Goal: Check status: Check status

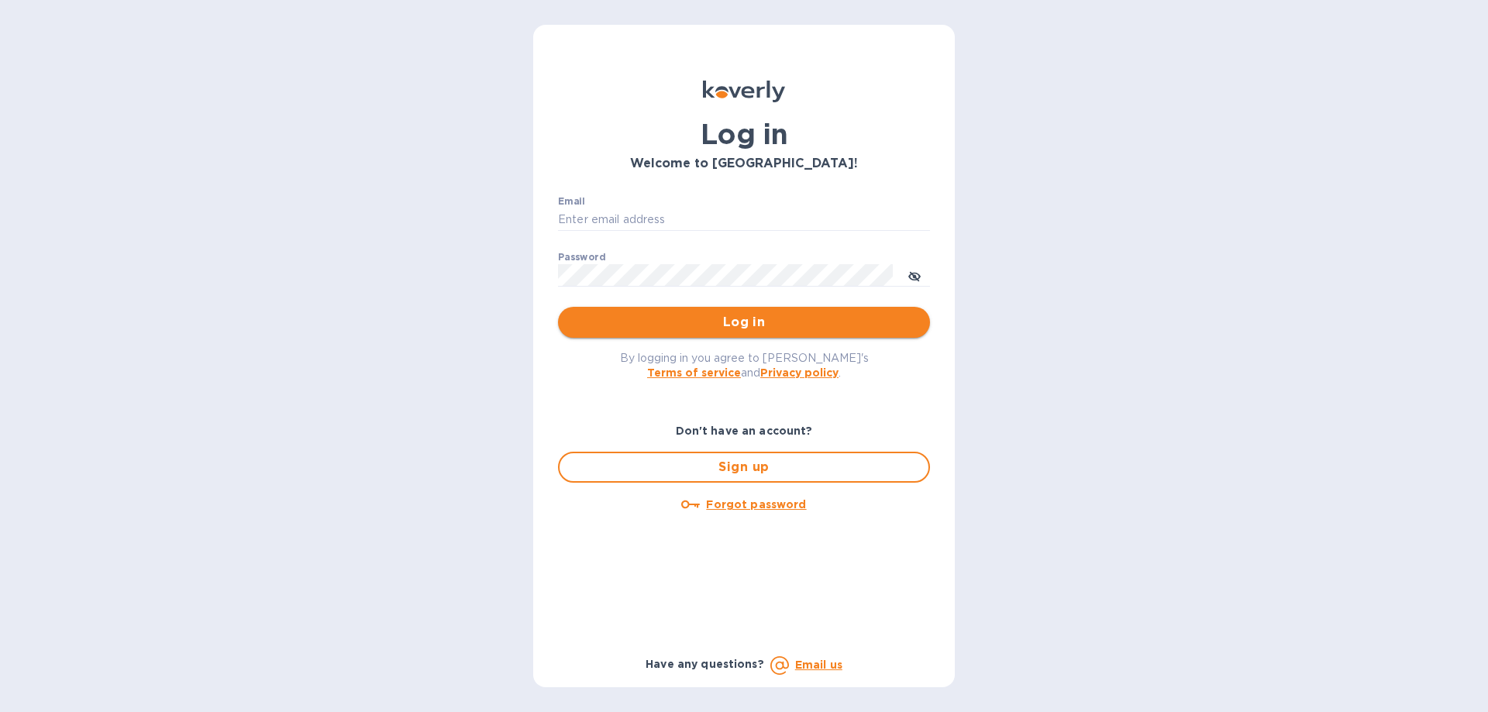
type input "[EMAIL_ADDRESS][DOMAIN_NAME]"
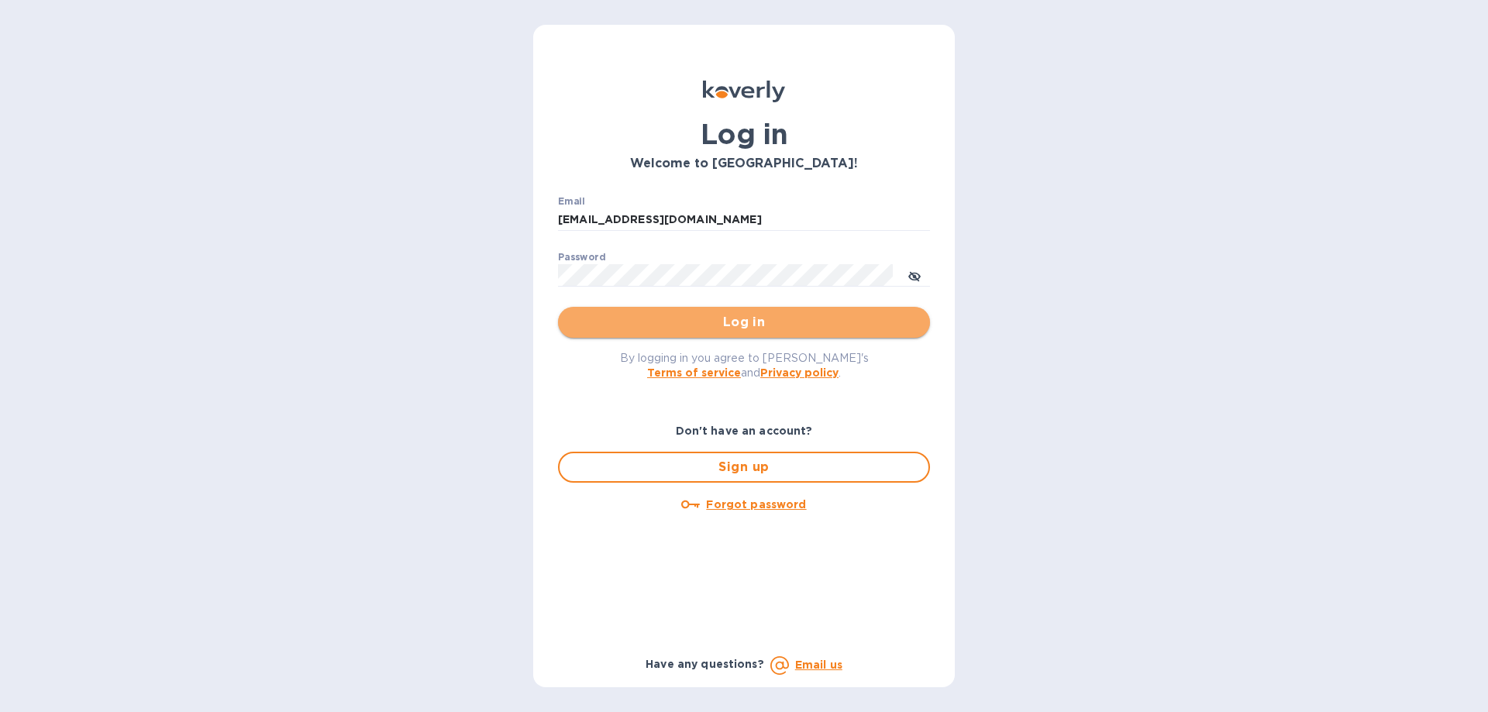
click at [666, 315] on span "Log in" at bounding box center [743, 322] width 347 height 19
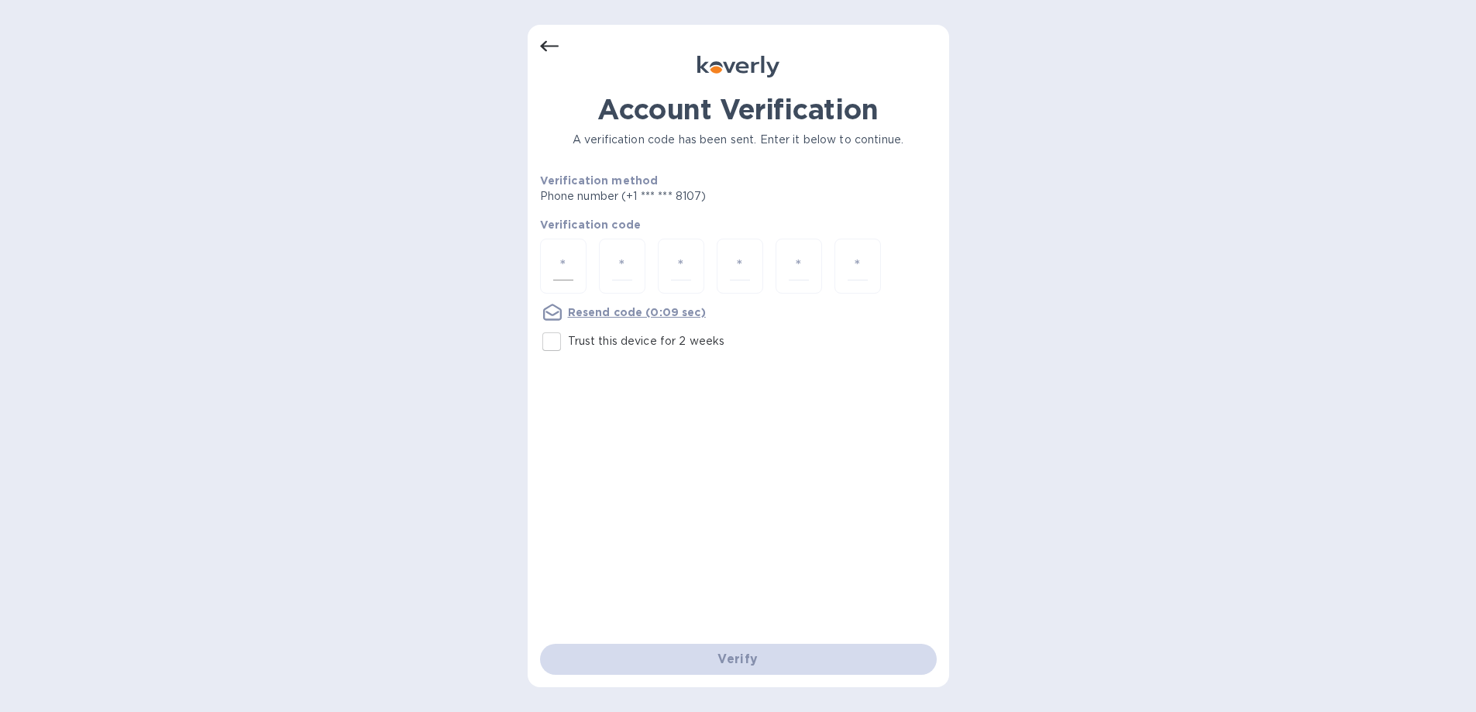
click at [573, 252] on input "number" at bounding box center [563, 266] width 20 height 29
type input "1"
type input "8"
type input "1"
type input "6"
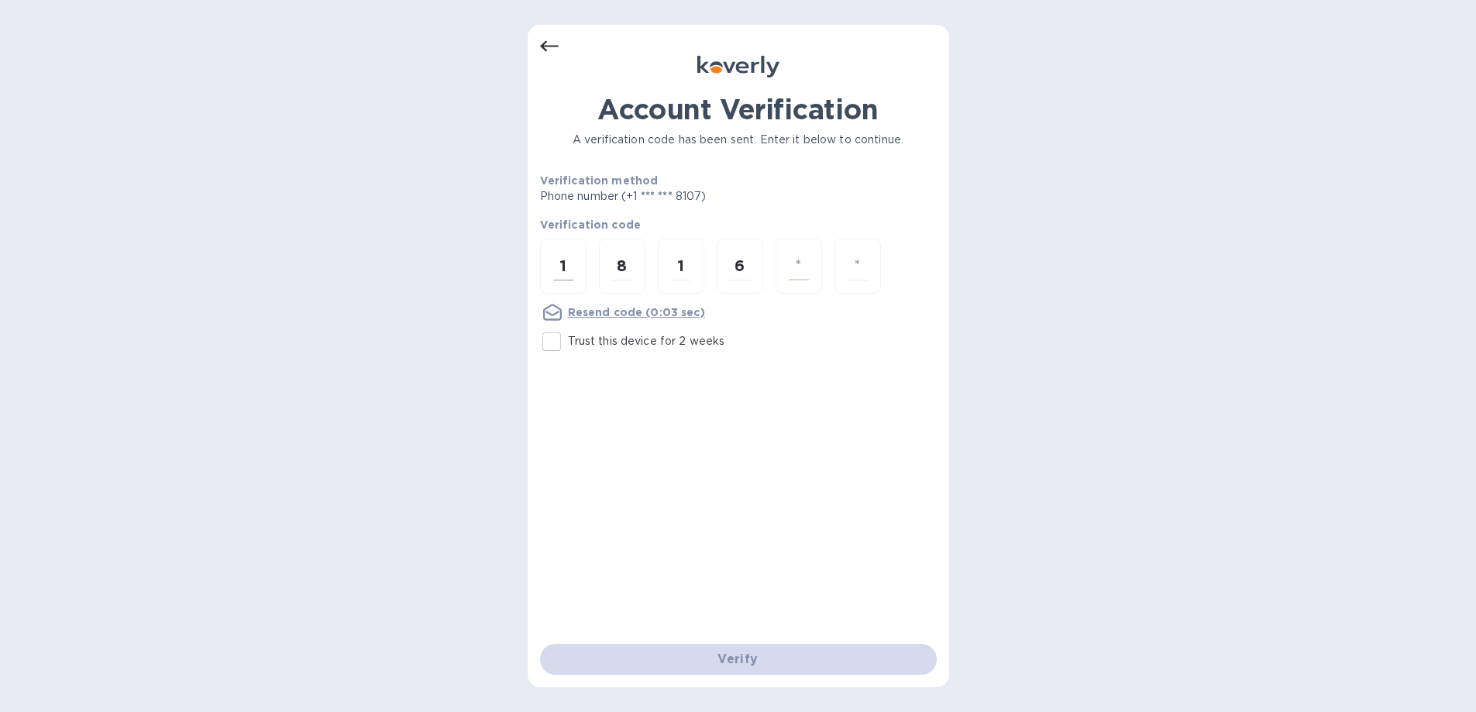
type input "7"
type input "4"
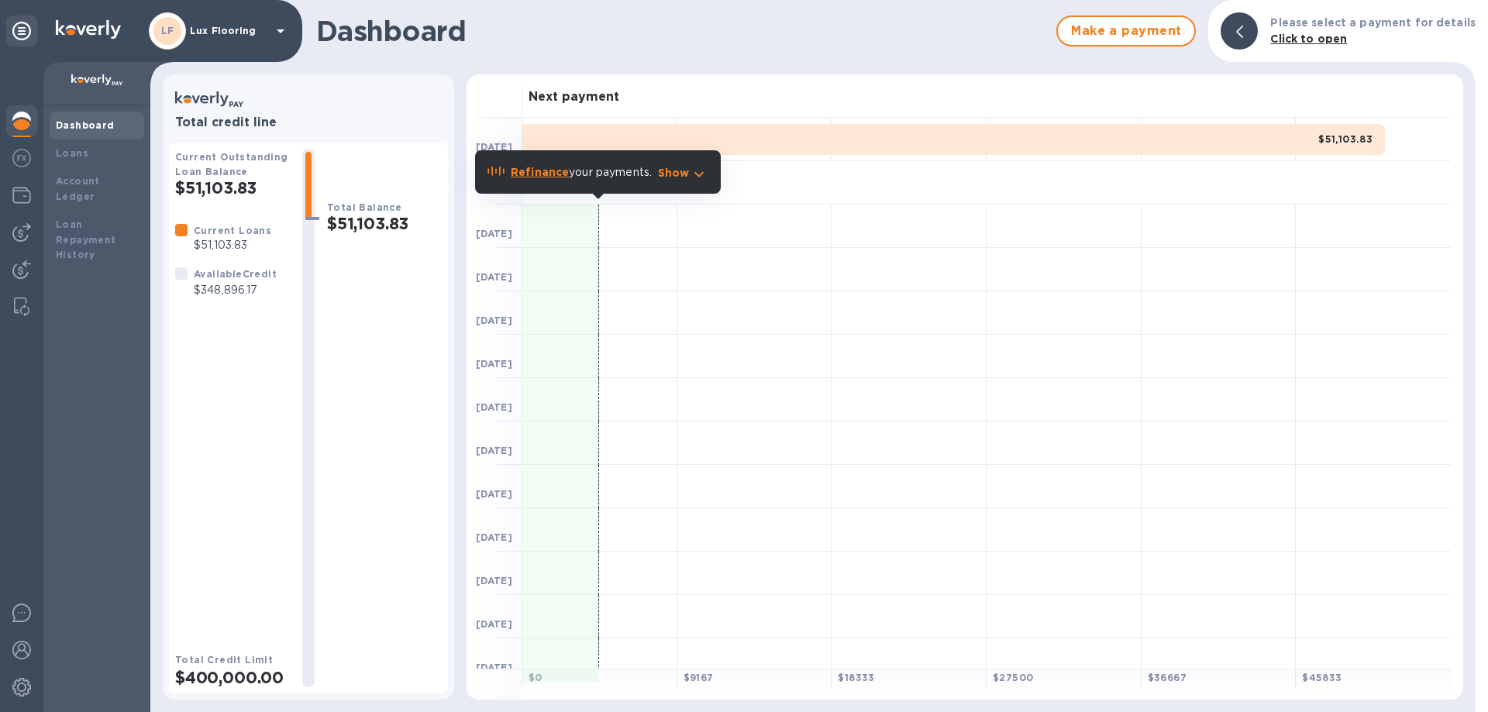
click at [670, 173] on p "Show" at bounding box center [674, 172] width 32 height 15
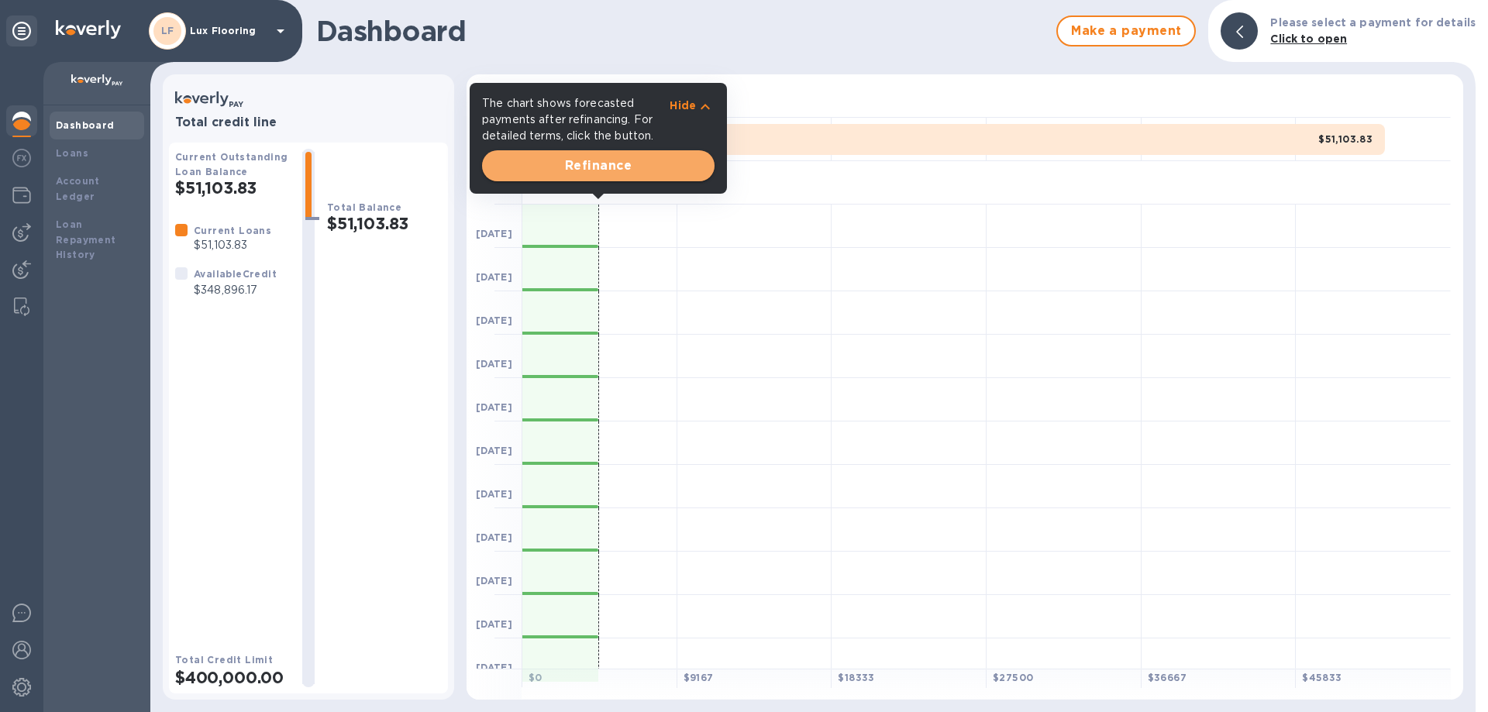
click at [640, 160] on span "Refinance" at bounding box center [598, 166] width 208 height 19
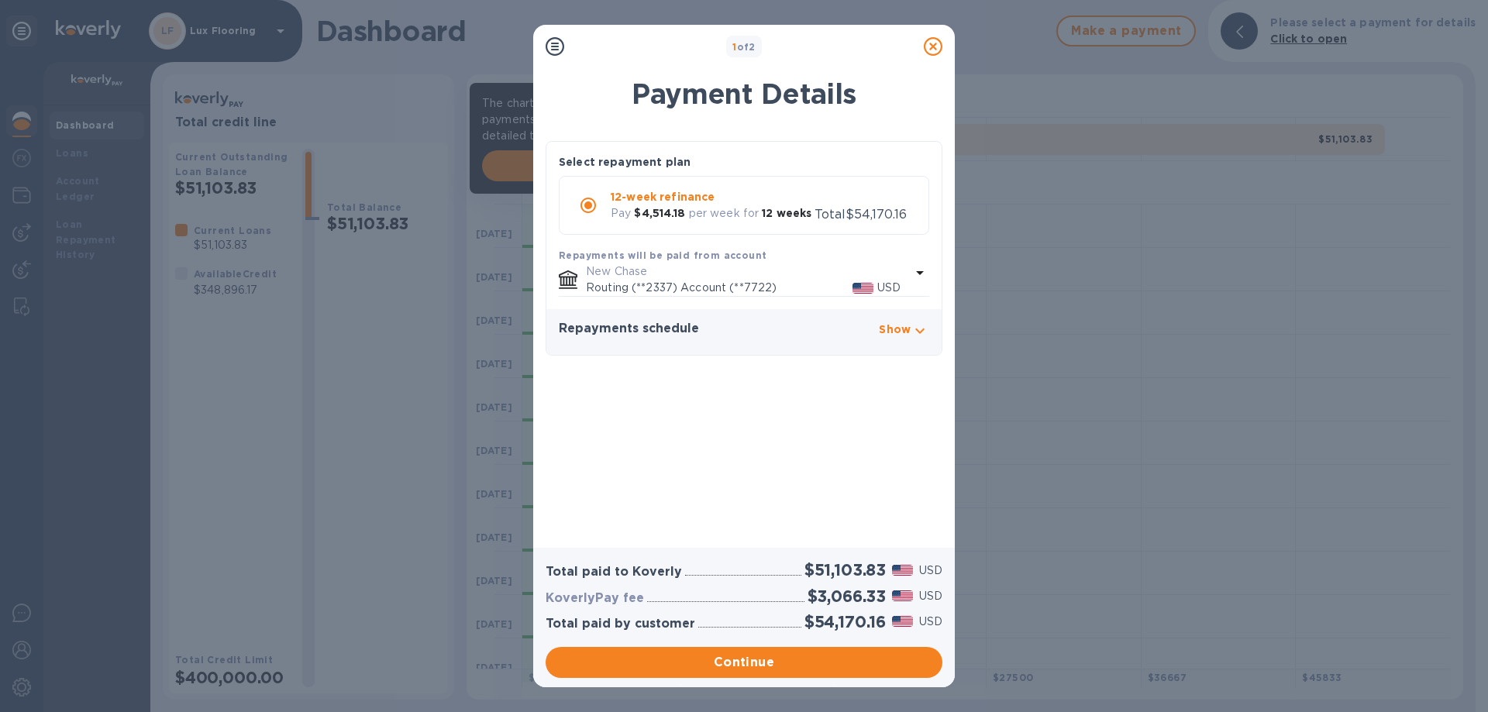
click at [932, 47] on icon at bounding box center [933, 46] width 19 height 19
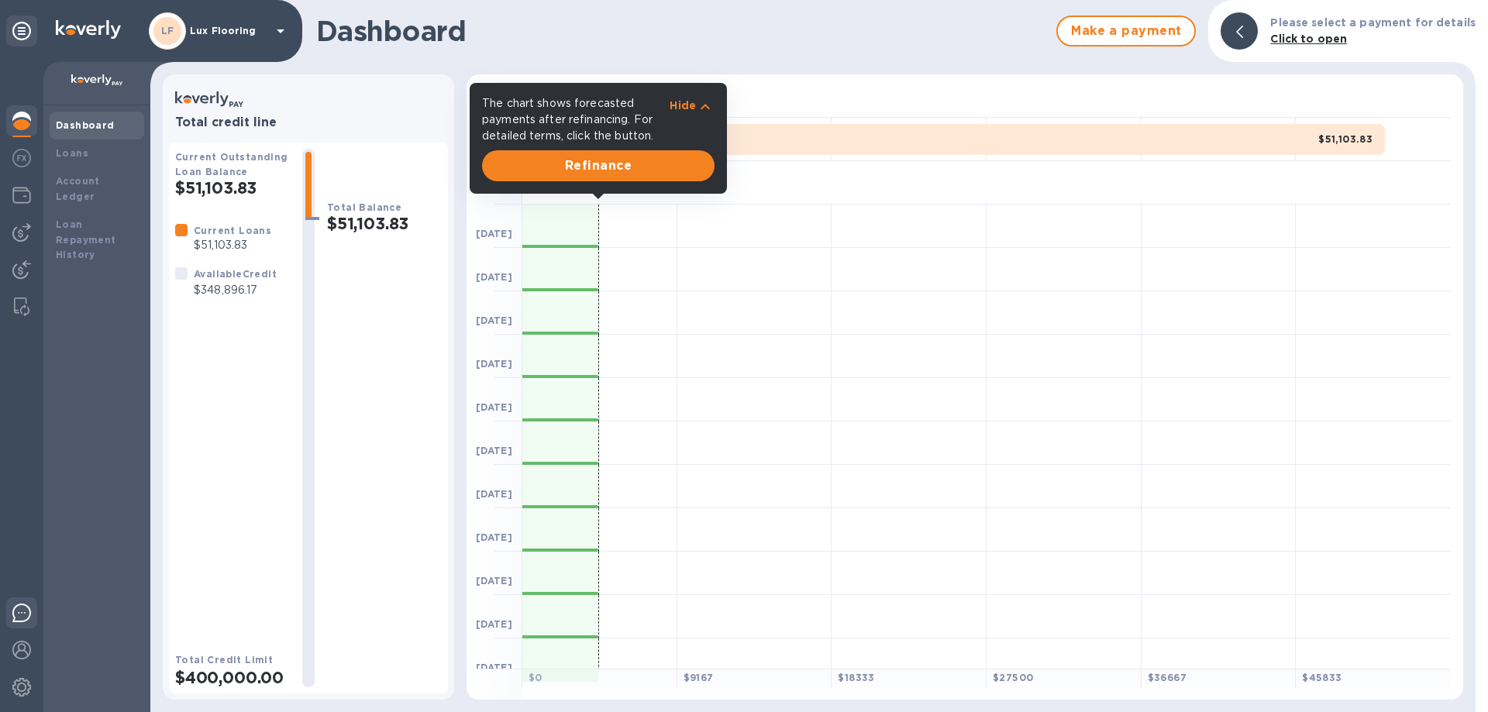
click at [12, 621] on img at bounding box center [21, 613] width 19 height 19
click at [22, 614] on img at bounding box center [21, 613] width 19 height 19
click at [68, 157] on b "Loans" at bounding box center [72, 153] width 33 height 12
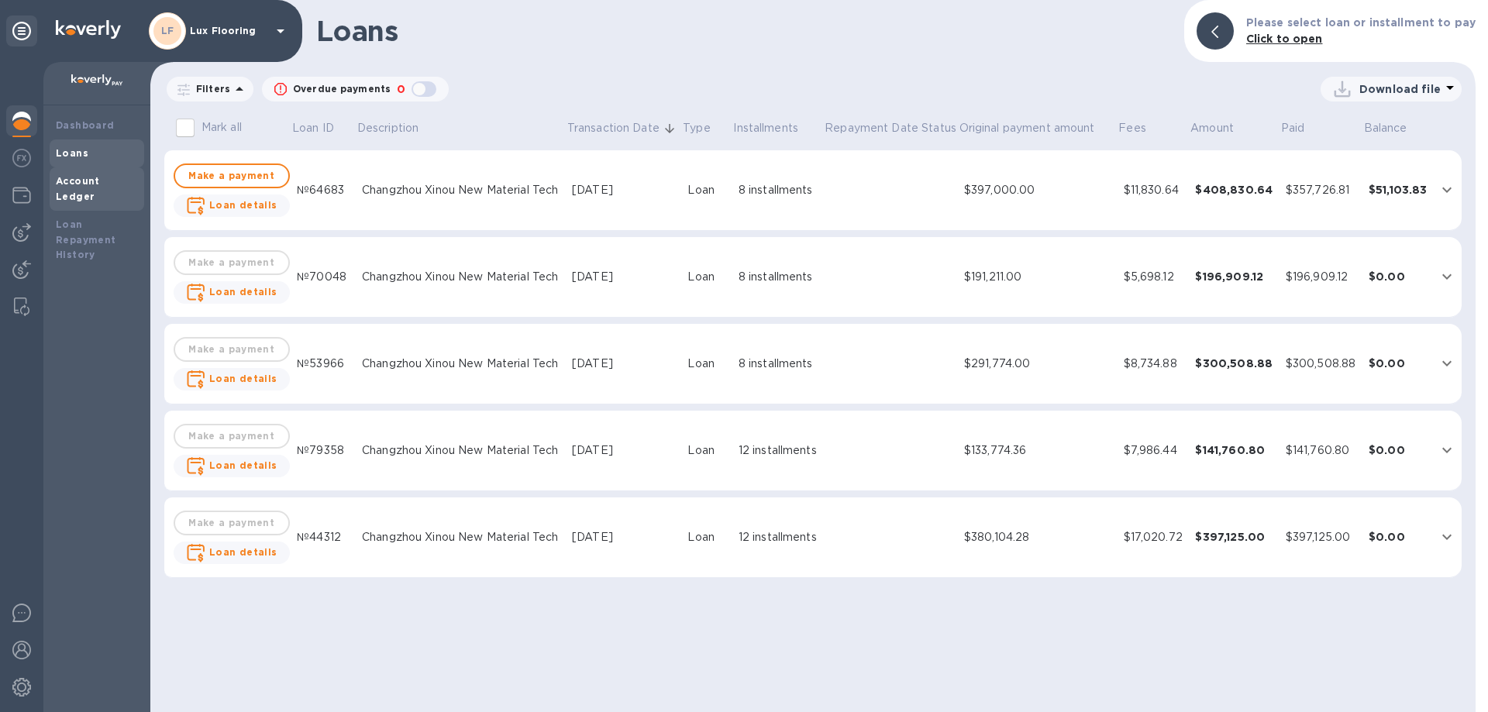
click at [85, 183] on b "Account Ledger" at bounding box center [78, 188] width 44 height 27
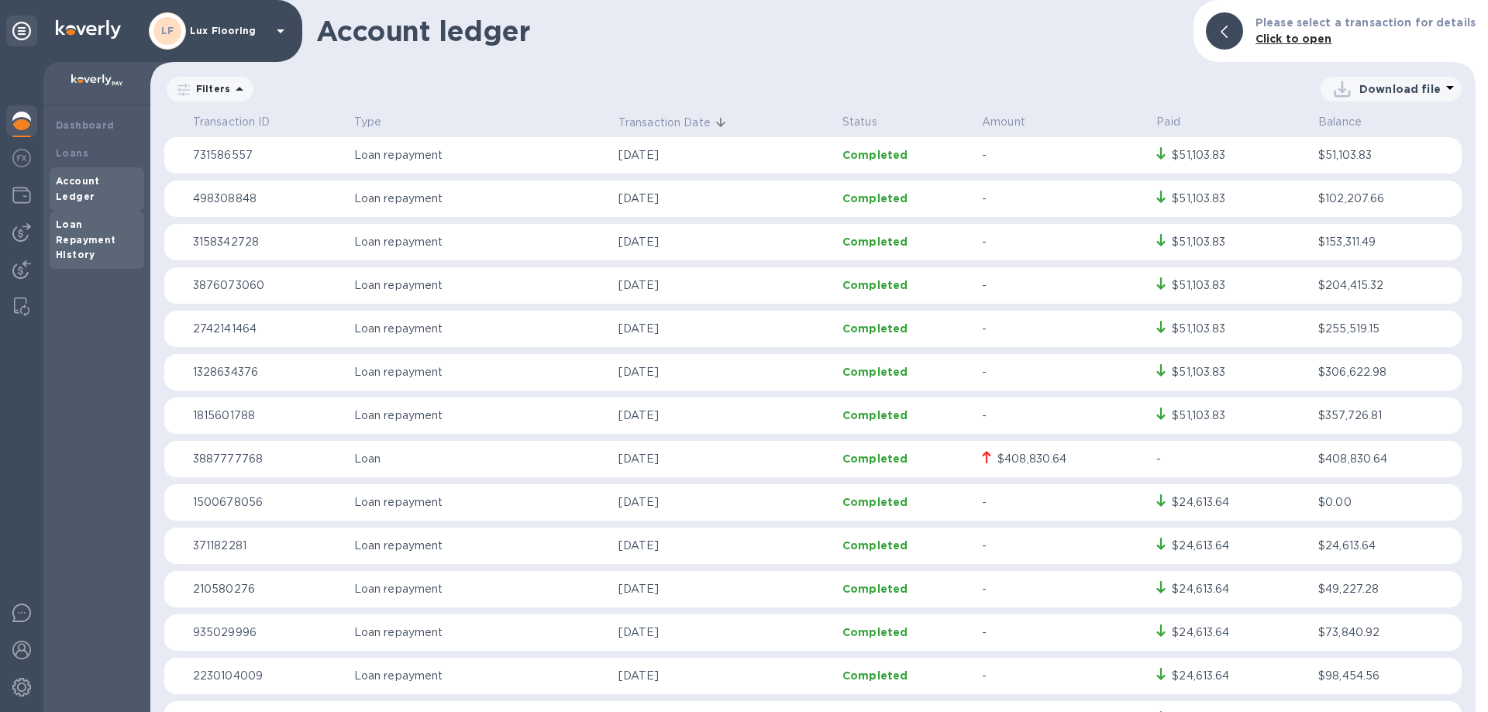
click at [82, 226] on b "Loan Repayment History" at bounding box center [86, 240] width 60 height 43
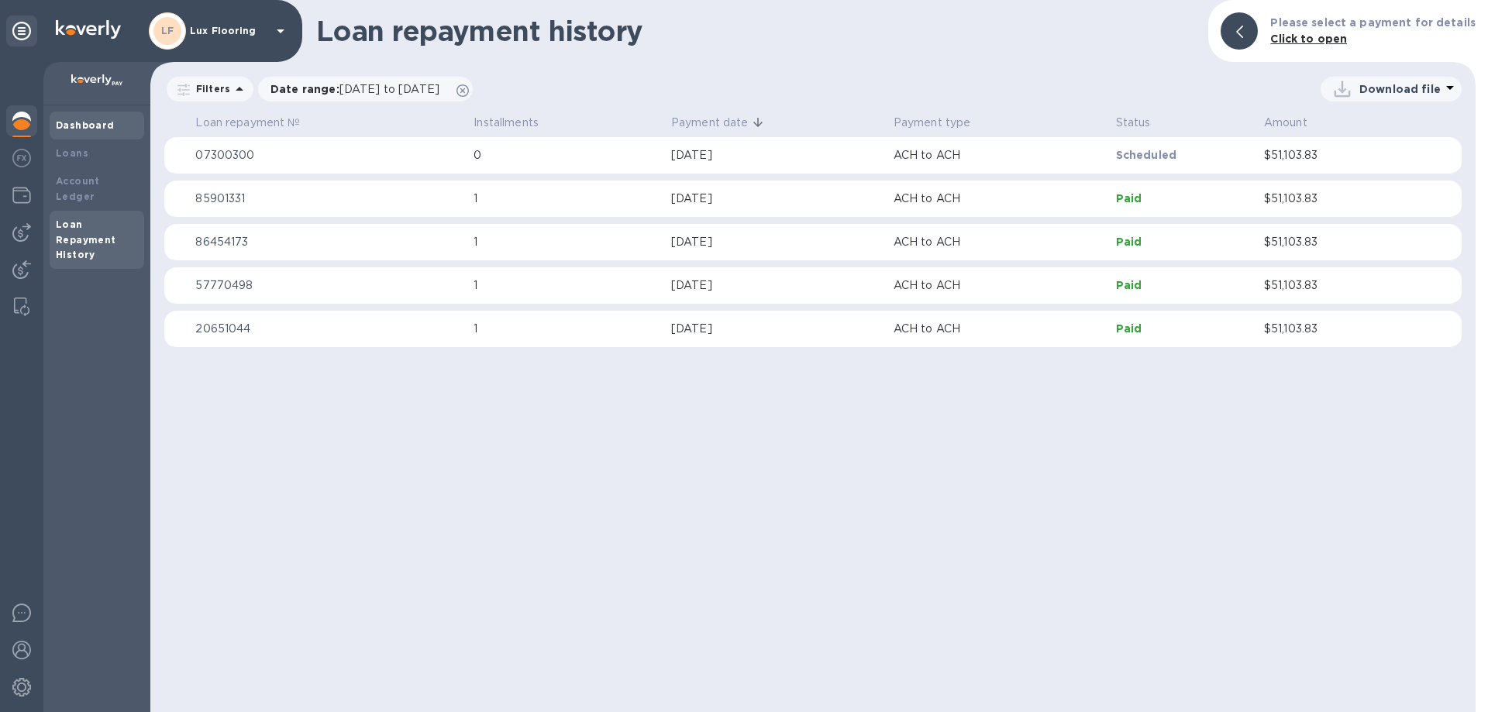
click at [86, 134] on div "Dashboard" at bounding box center [97, 126] width 95 height 28
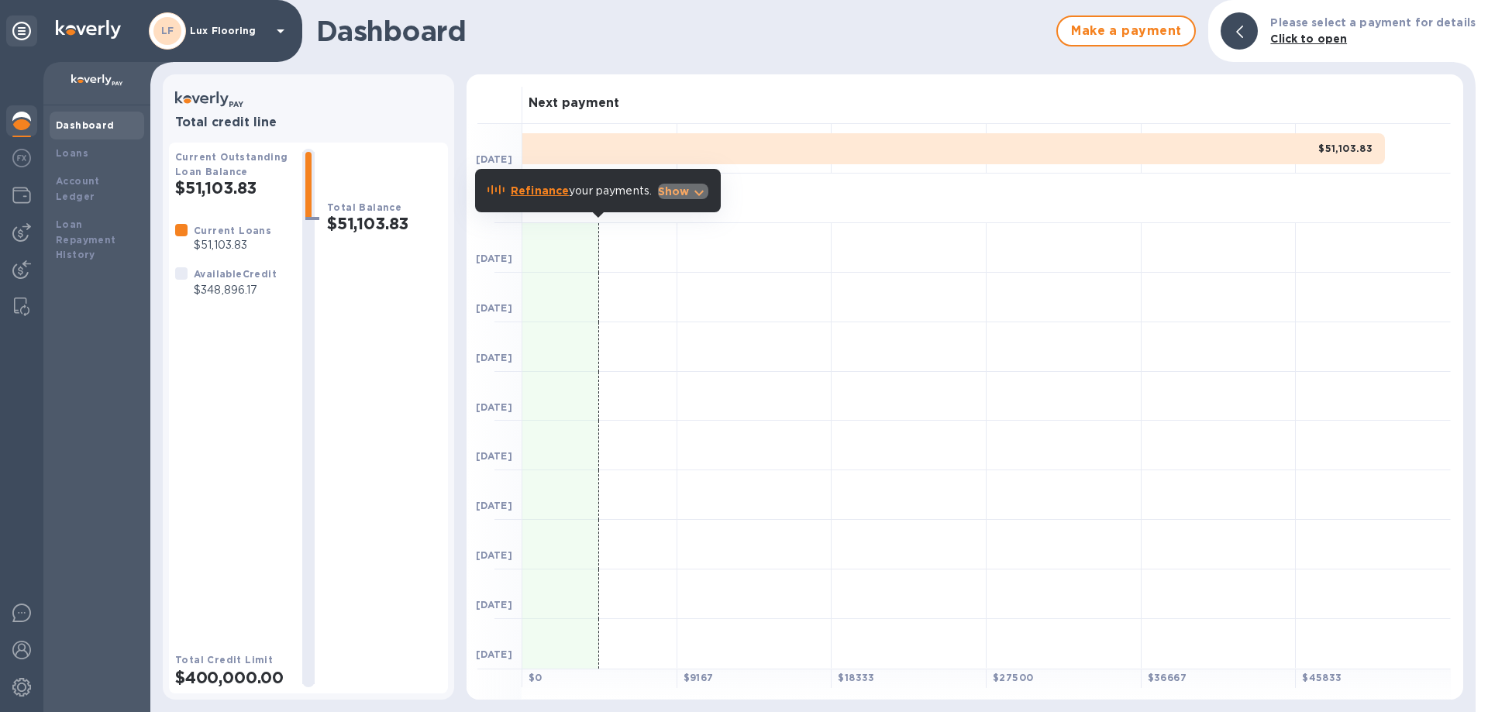
click at [673, 196] on p "Show" at bounding box center [674, 191] width 32 height 15
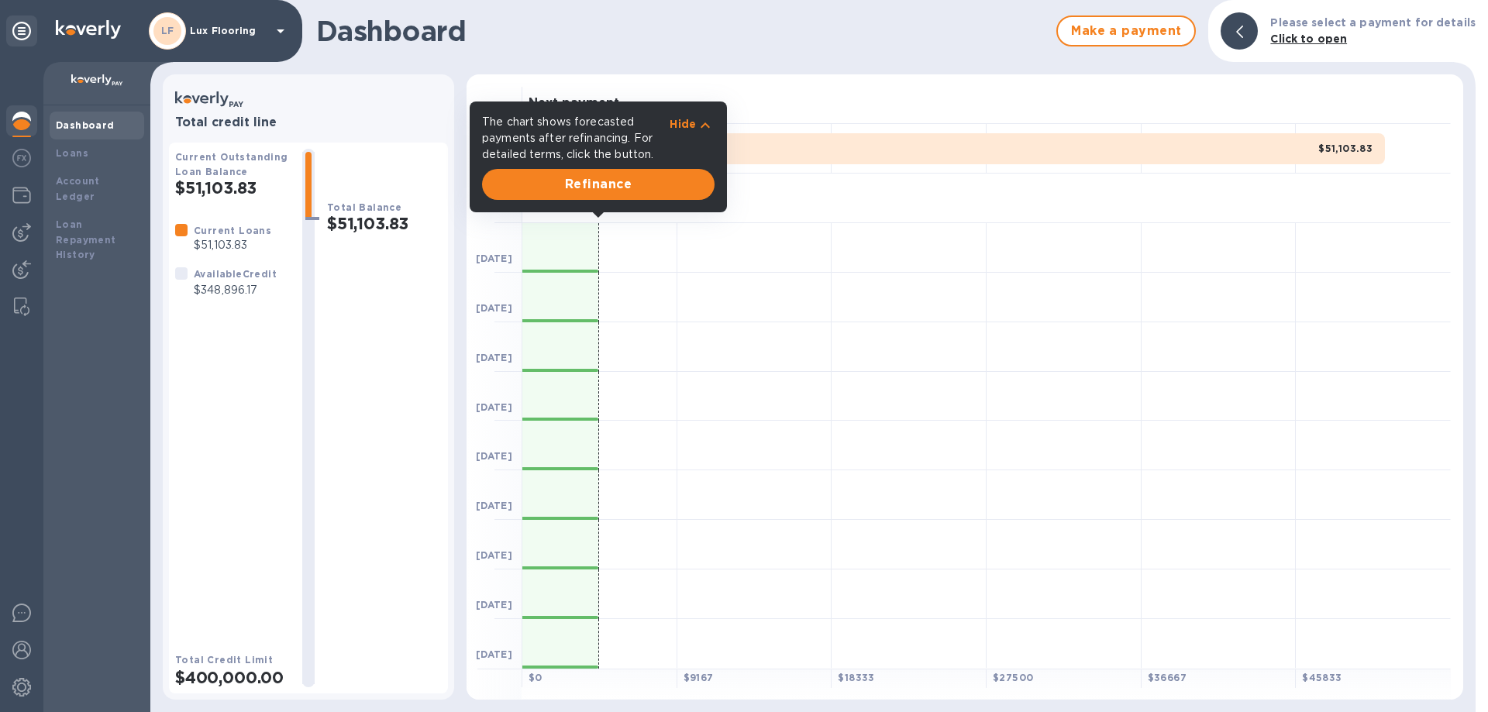
click at [680, 126] on p "Hide" at bounding box center [683, 123] width 26 height 15
